Goal: Task Accomplishment & Management: Manage account settings

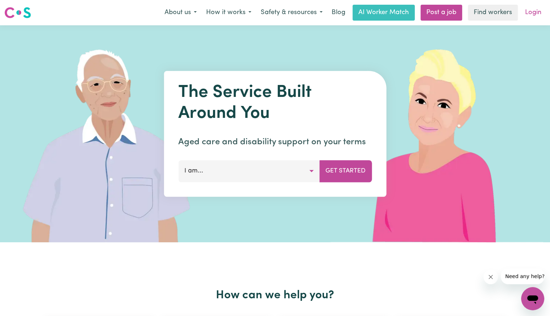
click at [535, 18] on link "Login" at bounding box center [533, 13] width 25 height 16
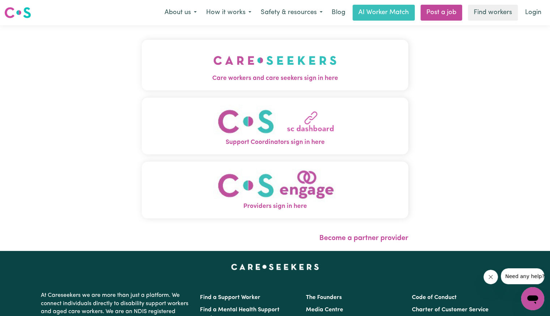
click at [262, 64] on img "Care workers and care seekers sign in here" at bounding box center [274, 60] width 123 height 27
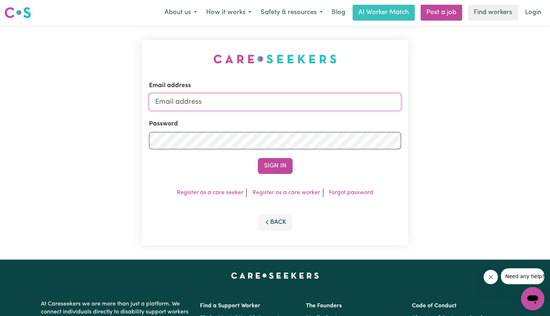
click at [267, 98] on input "Email address" at bounding box center [275, 101] width 252 height 17
type input "[EMAIL_ADDRESS][DOMAIN_NAME]"
click at [258, 158] on button "Sign In" at bounding box center [275, 166] width 35 height 16
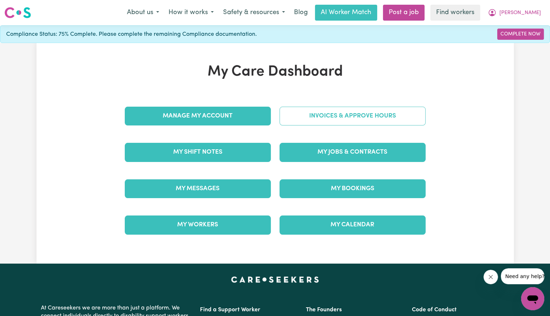
click at [311, 115] on link "Invoices & Approve Hours" at bounding box center [352, 116] width 146 height 19
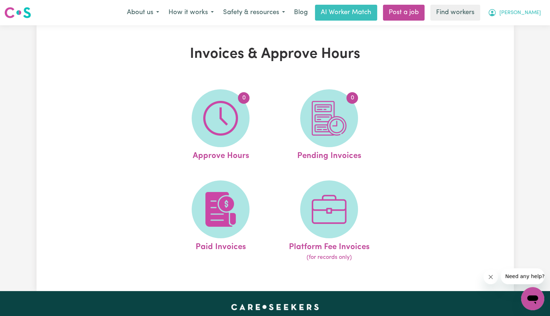
click at [537, 17] on button "[PERSON_NAME]" at bounding box center [514, 12] width 63 height 15
click at [521, 39] on link "Logout" at bounding box center [516, 42] width 57 height 14
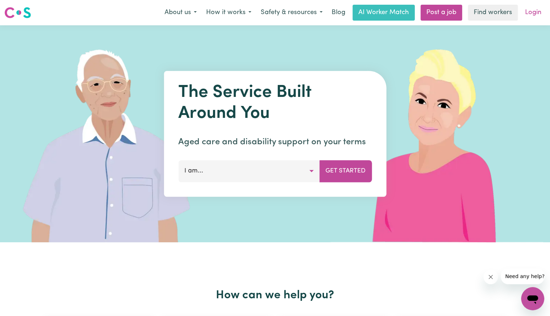
click at [534, 12] on link "Login" at bounding box center [533, 13] width 25 height 16
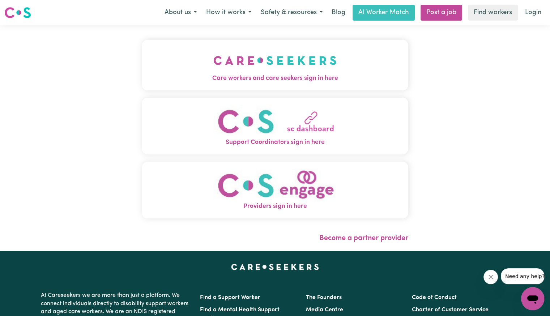
click at [213, 70] on img "Care workers and care seekers sign in here" at bounding box center [274, 60] width 123 height 27
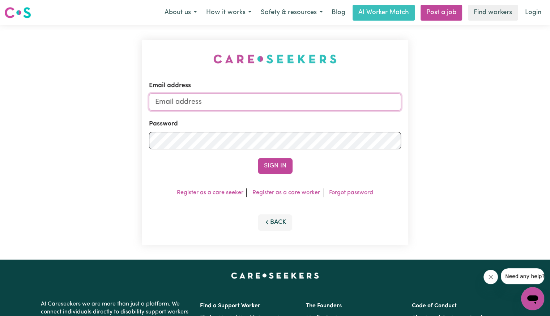
click at [225, 100] on input "Email address" at bounding box center [275, 101] width 252 height 17
drag, startPoint x: 193, startPoint y: 100, endPoint x: 451, endPoint y: 99, distance: 257.7
click at [451, 99] on div "Email address [EMAIL_ADDRESS][DOMAIN_NAME] Password Sign In Register as a care …" at bounding box center [275, 142] width 550 height 234
type input "[EMAIL_ADDRESS][DOMAIN_NAME]"
click at [258, 158] on button "Sign In" at bounding box center [275, 166] width 35 height 16
